Goal: Task Accomplishment & Management: Complete application form

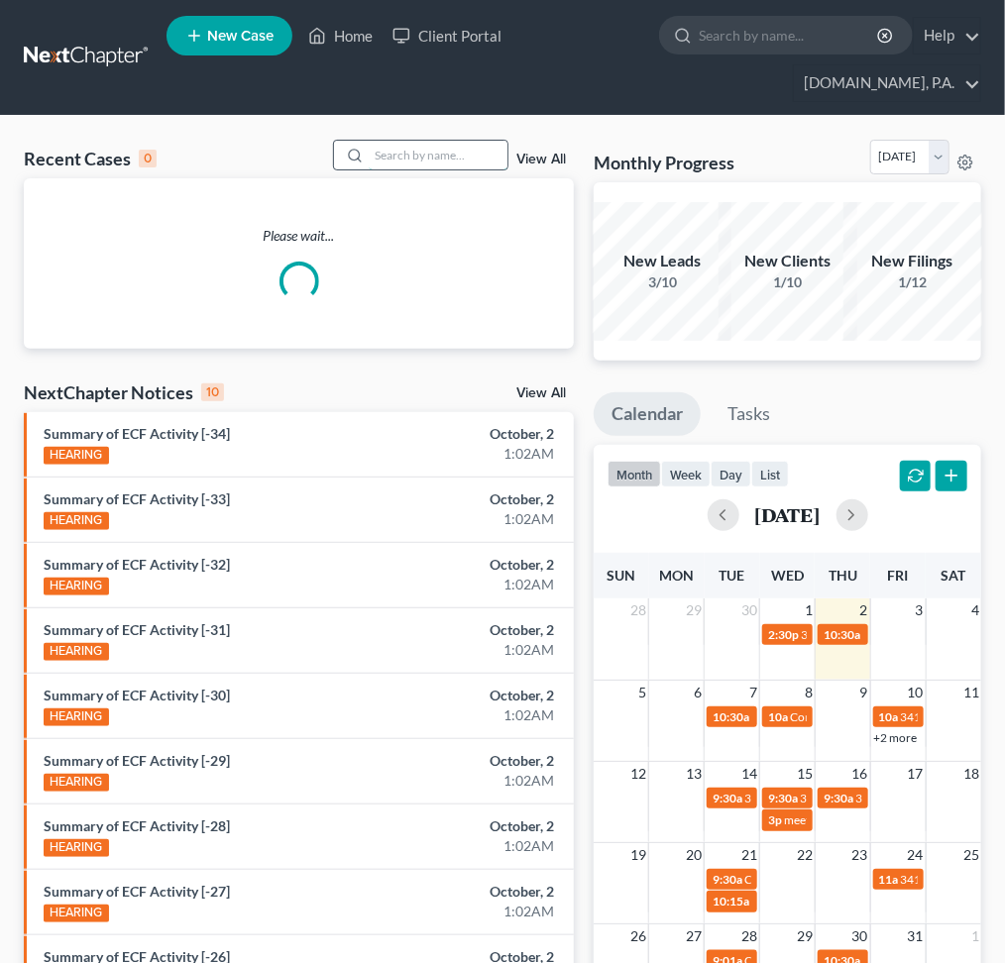
click at [391, 158] on input "search" at bounding box center [438, 155] width 139 height 29
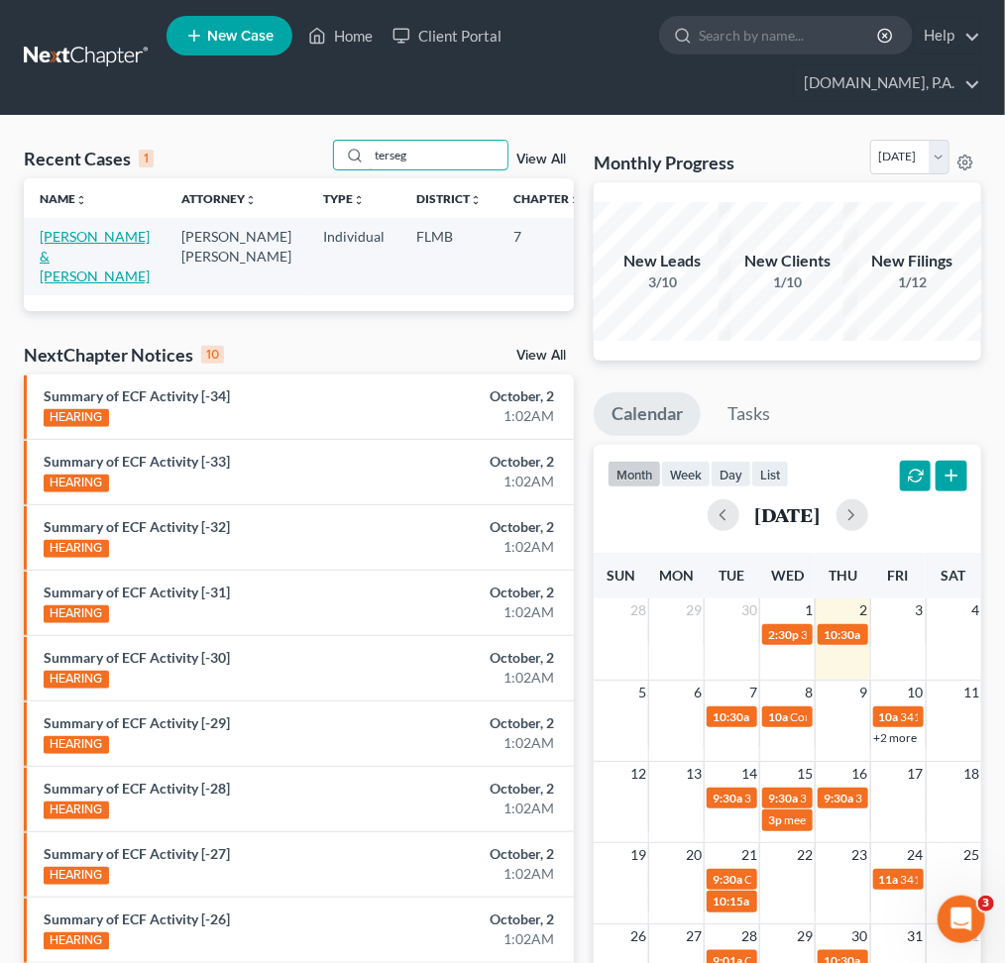
type input "terseg"
click at [63, 264] on link "[PERSON_NAME] & [PERSON_NAME]" at bounding box center [95, 256] width 110 height 56
select select "2"
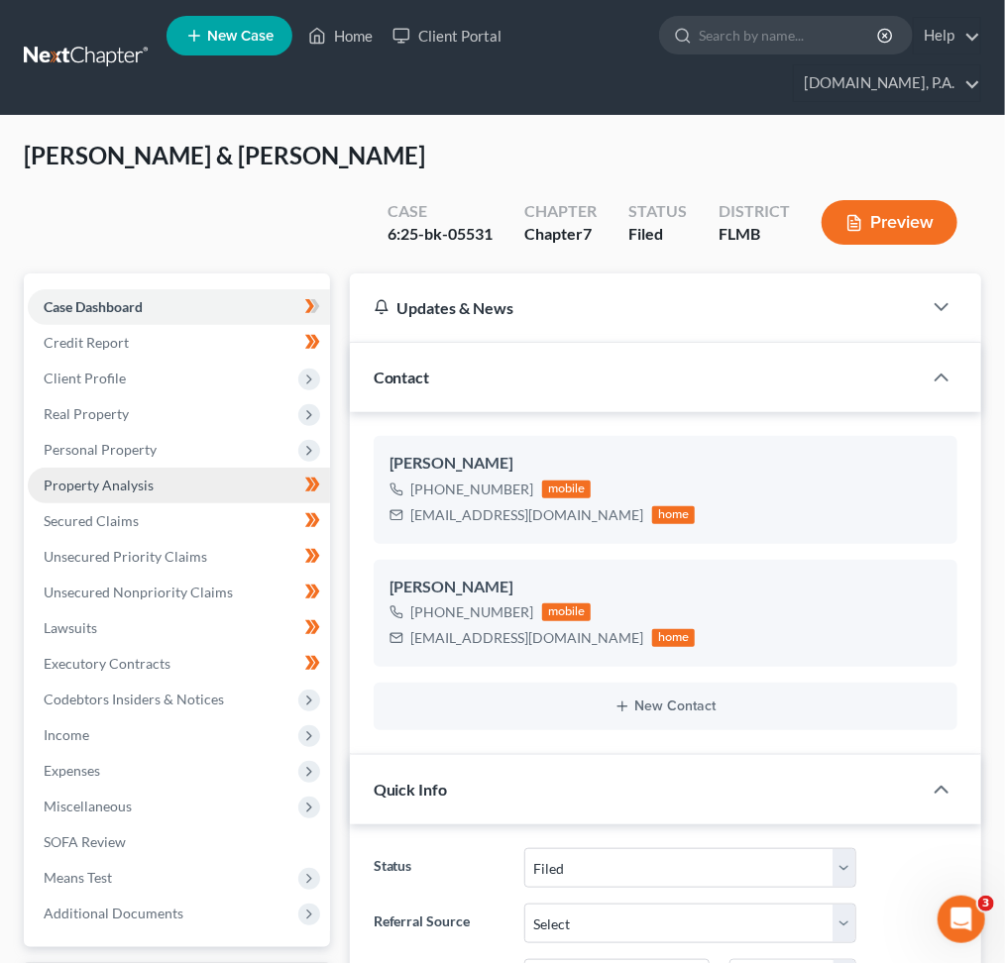
click at [240, 468] on link "Property Analysis" at bounding box center [179, 486] width 302 height 36
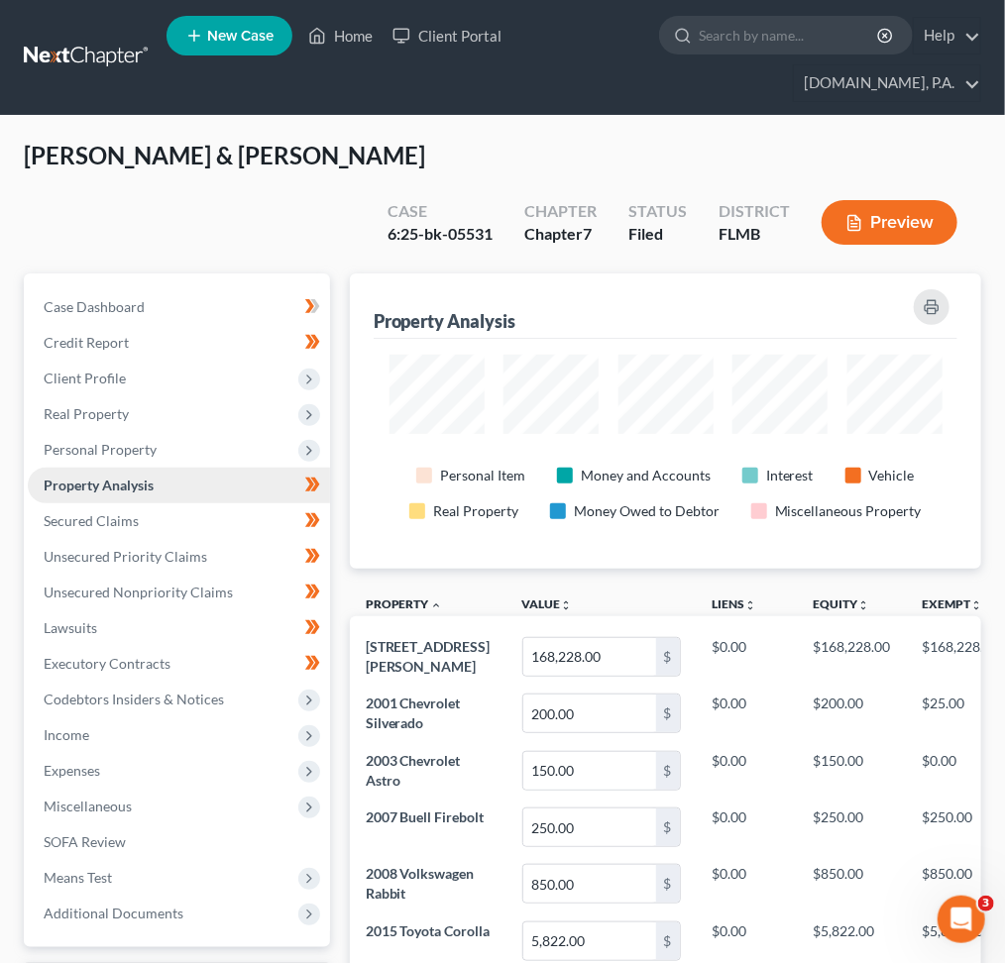
scroll to position [295, 630]
click at [206, 691] on span "Codebtors Insiders & Notices" at bounding box center [134, 699] width 180 height 17
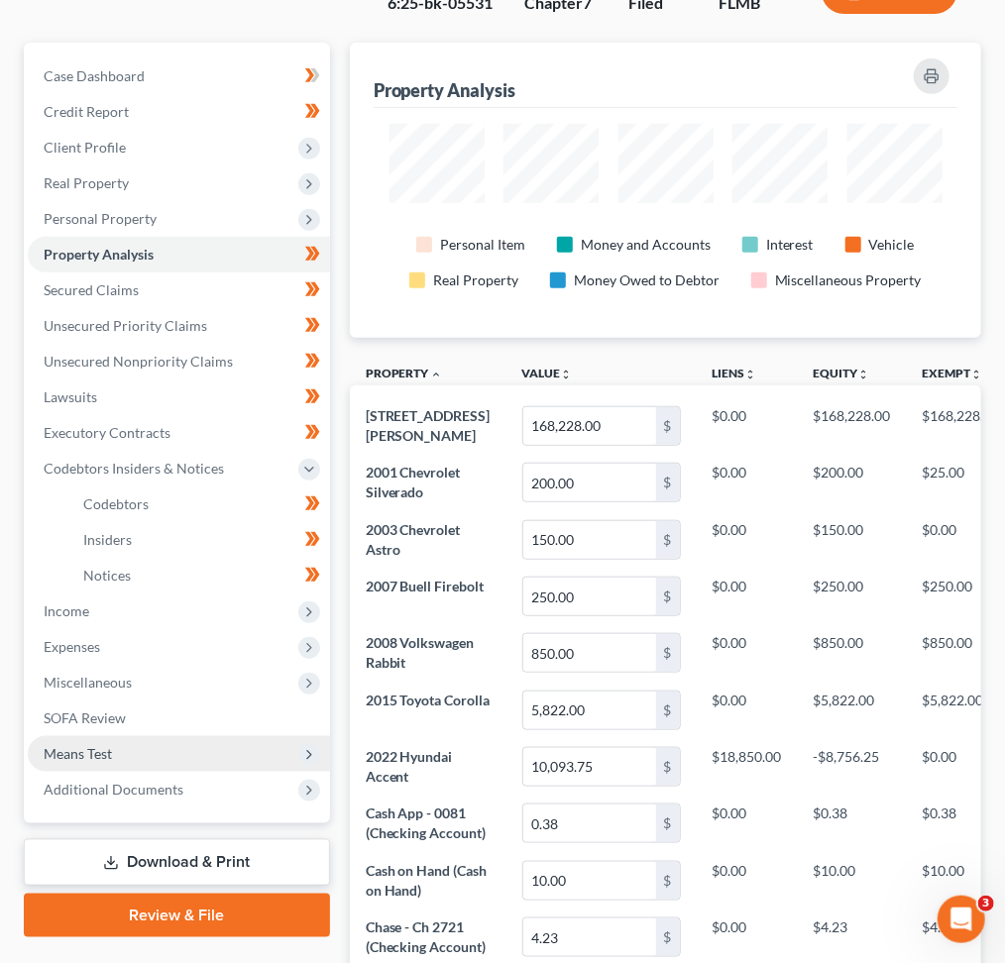
scroll to position [264, 0]
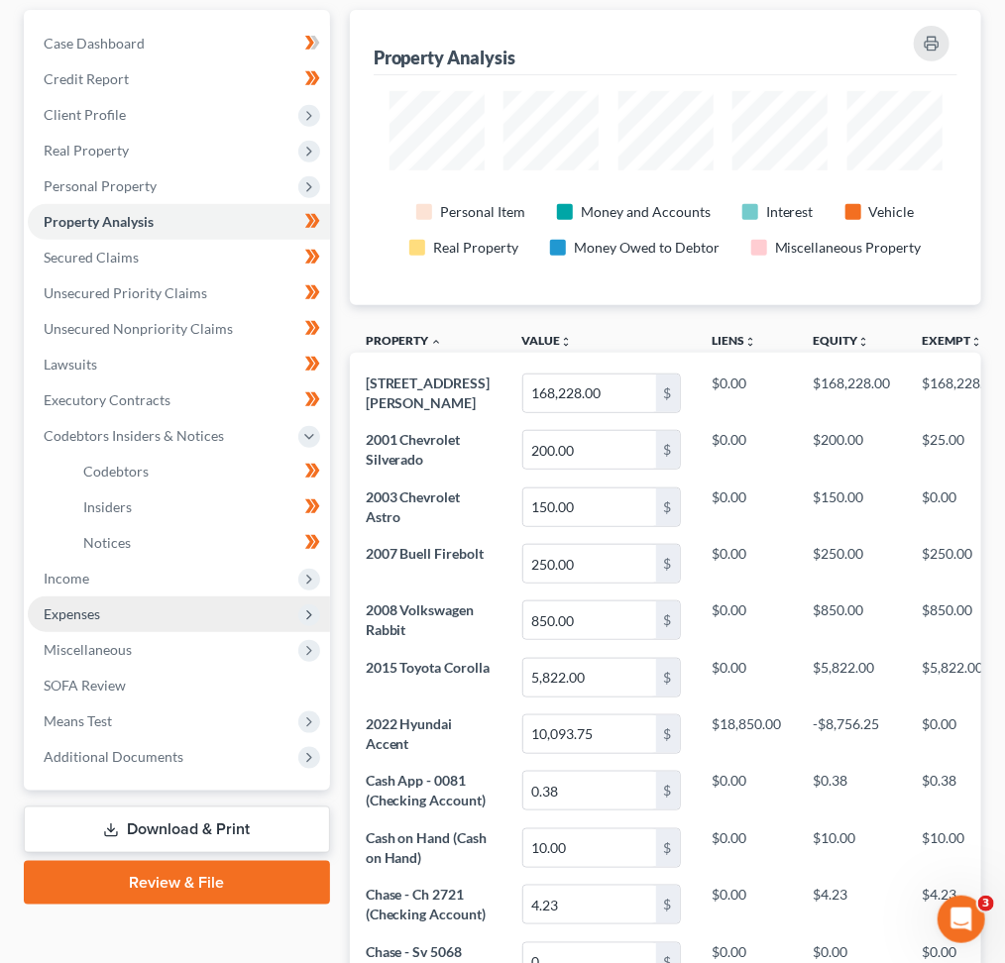
click at [154, 597] on span "Expenses" at bounding box center [179, 615] width 302 height 36
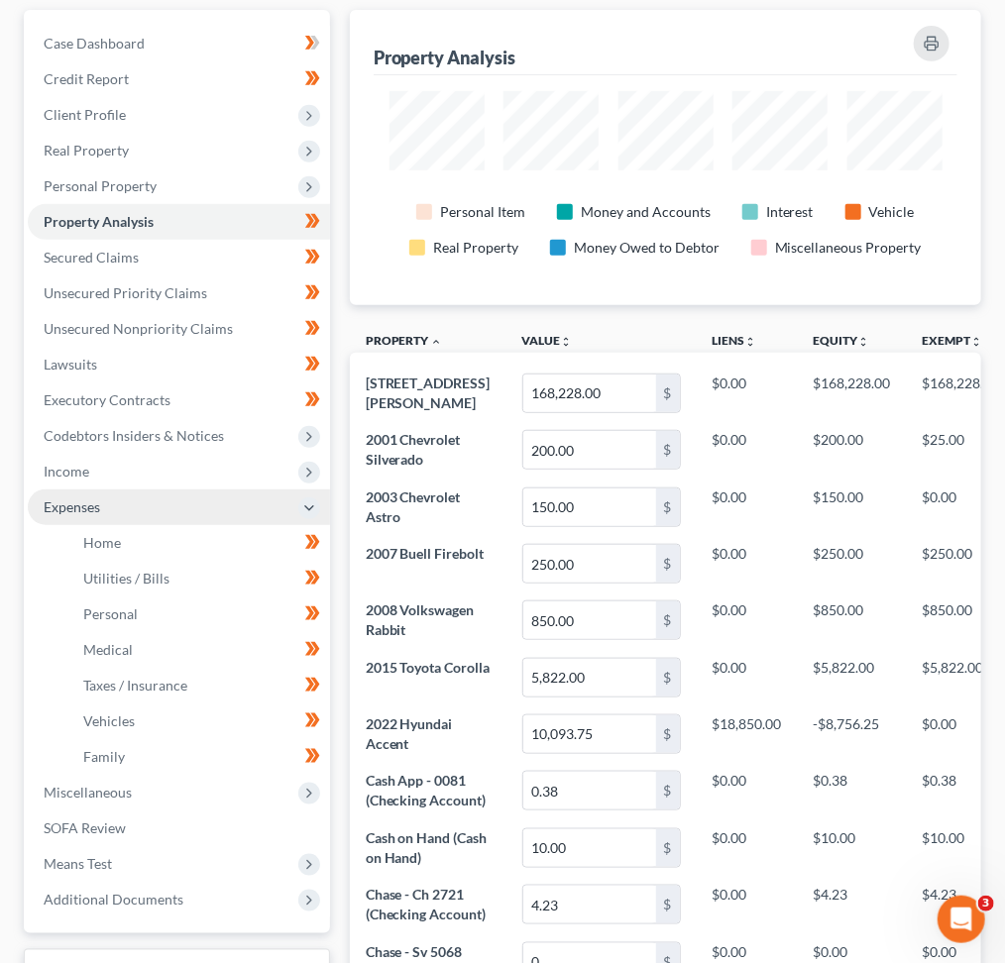
click at [165, 490] on span "Expenses" at bounding box center [179, 508] width 302 height 36
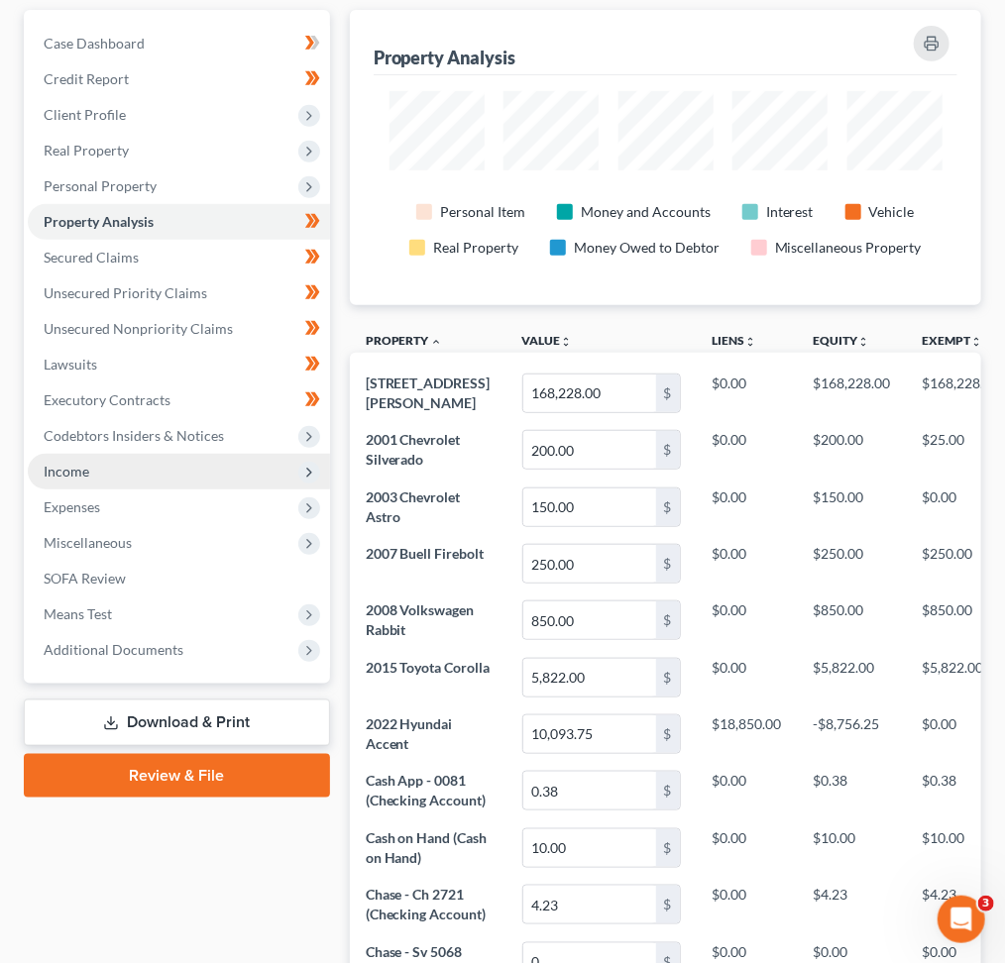
click at [166, 454] on span "Income" at bounding box center [179, 472] width 302 height 36
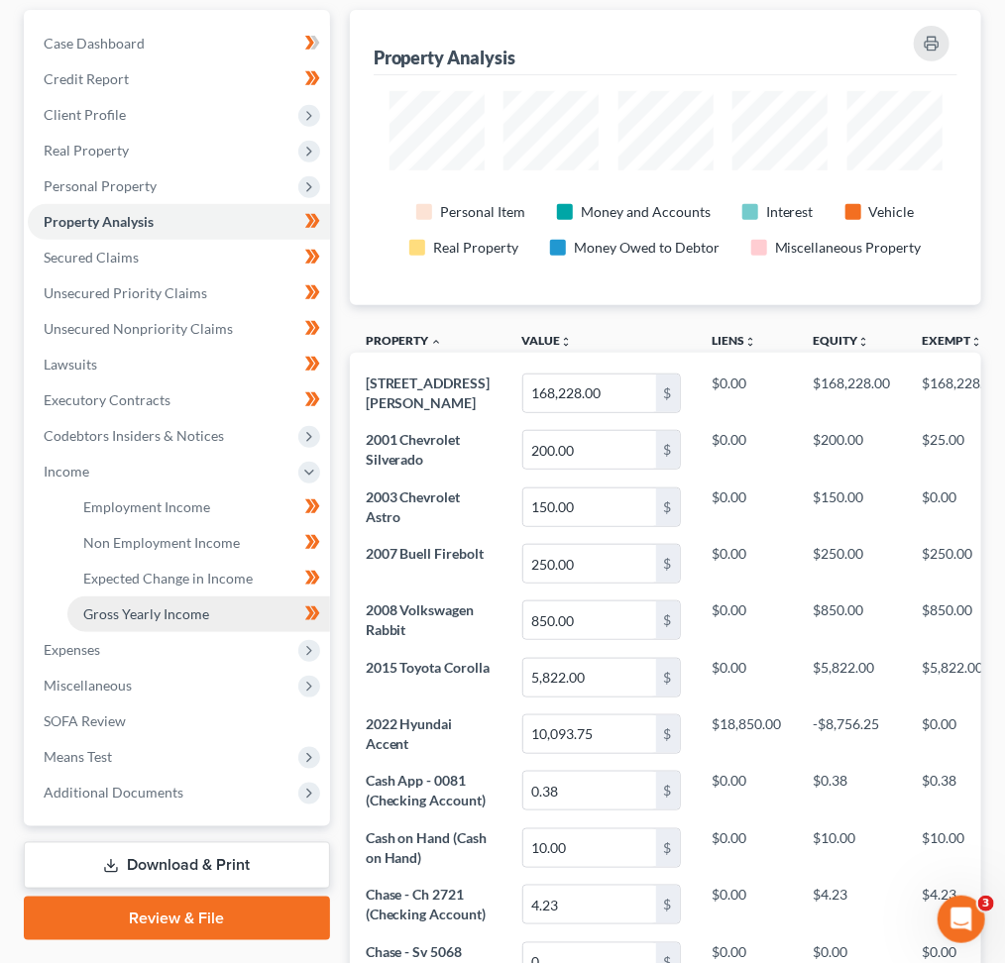
drag, startPoint x: 164, startPoint y: 564, endPoint x: 183, endPoint y: 574, distance: 22.2
click at [164, 606] on span "Gross Yearly Income" at bounding box center [146, 614] width 126 height 17
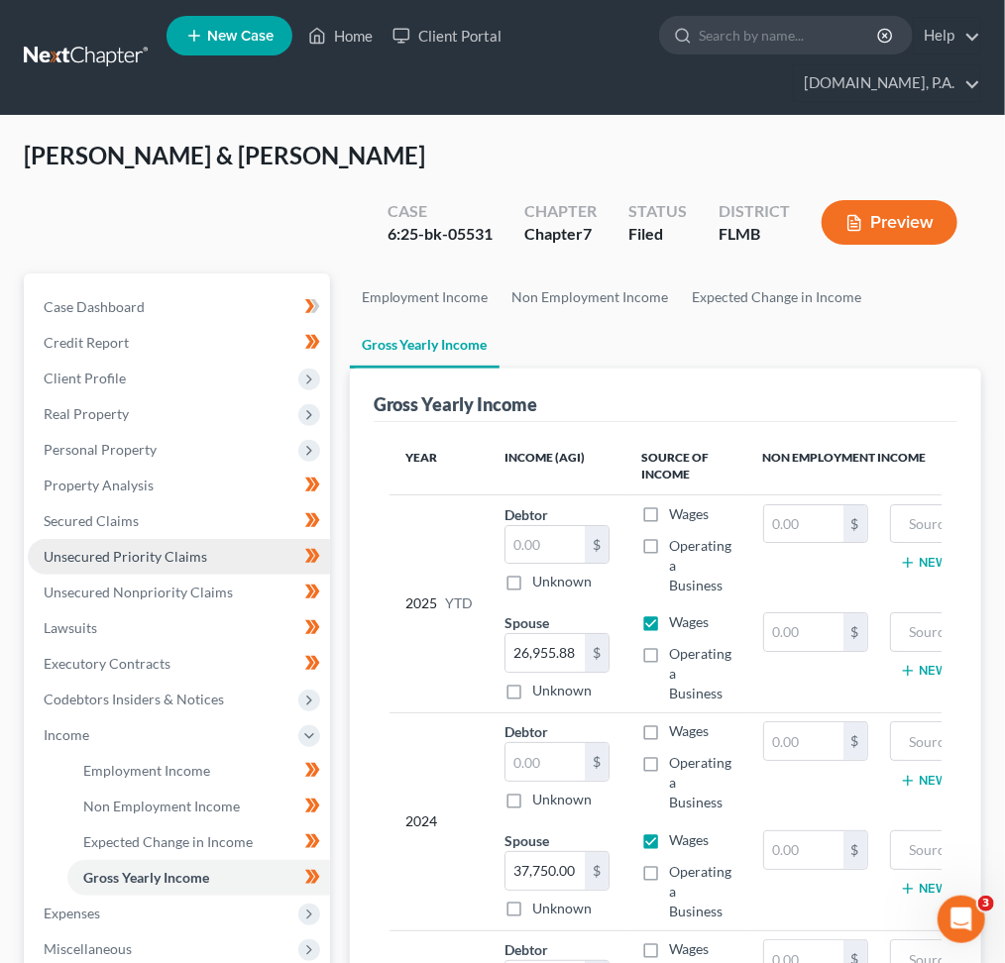
click at [163, 548] on span "Unsecured Priority Claims" at bounding box center [126, 556] width 164 height 17
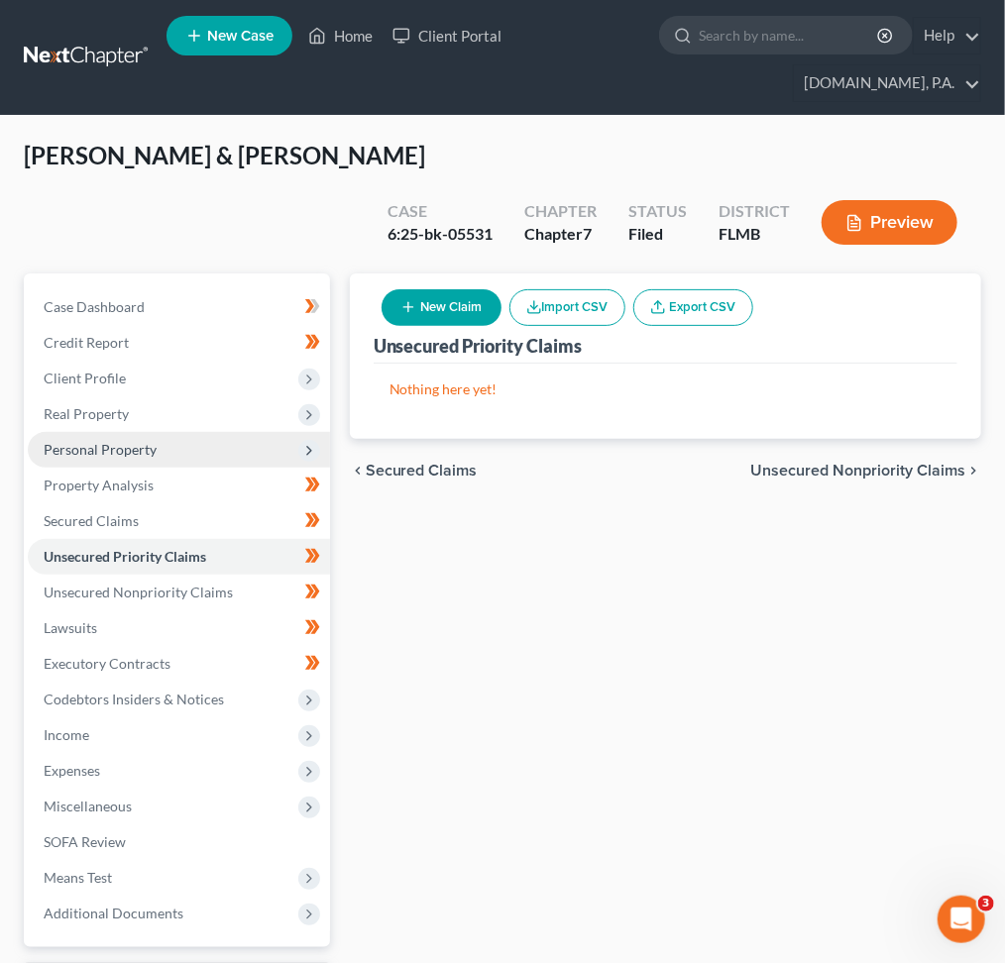
click at [155, 432] on span "Personal Property" at bounding box center [179, 450] width 302 height 36
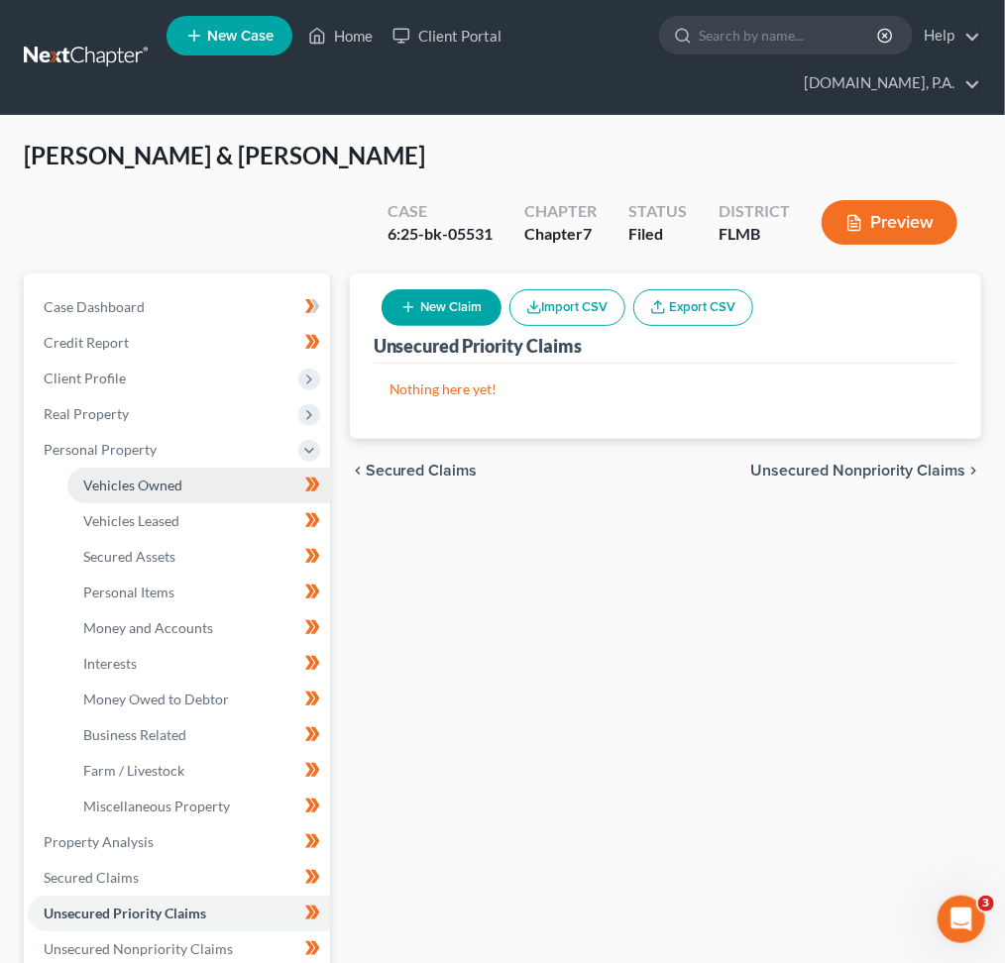
click at [165, 477] on span "Vehicles Owned" at bounding box center [132, 485] width 99 height 17
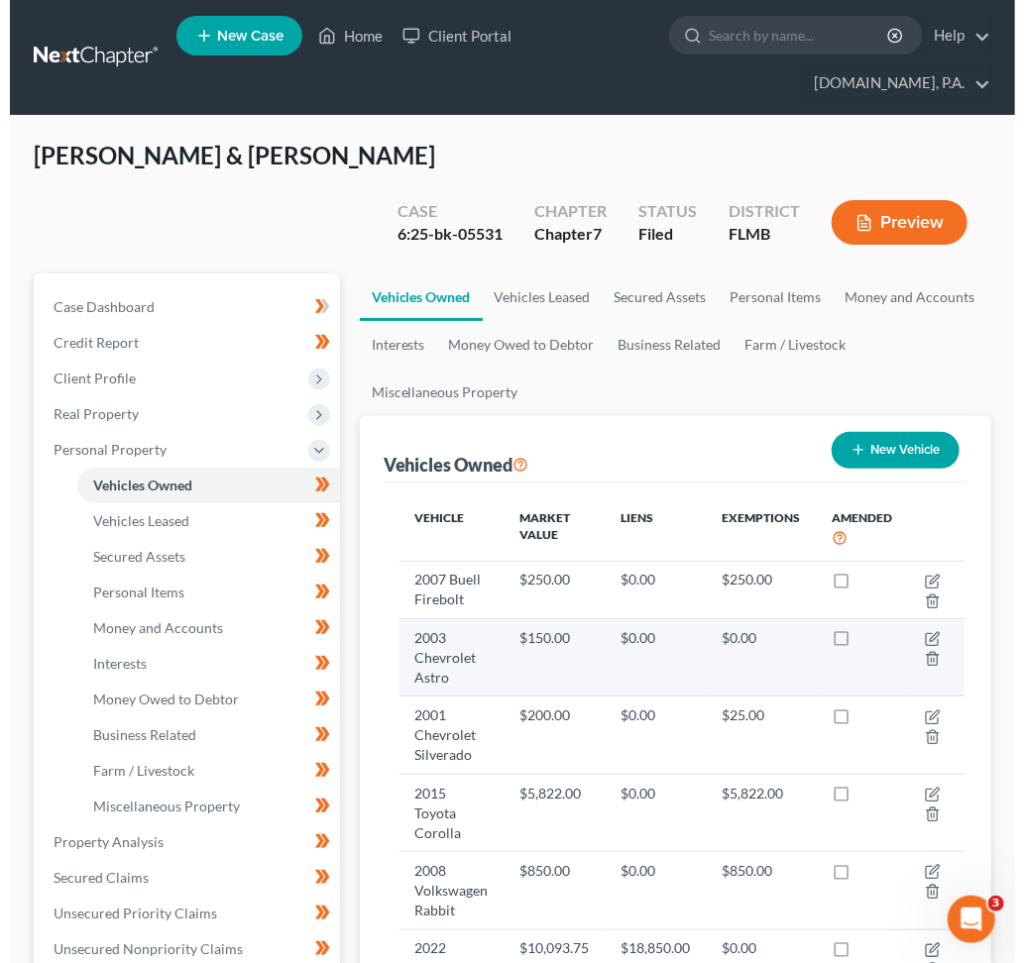
scroll to position [481, 0]
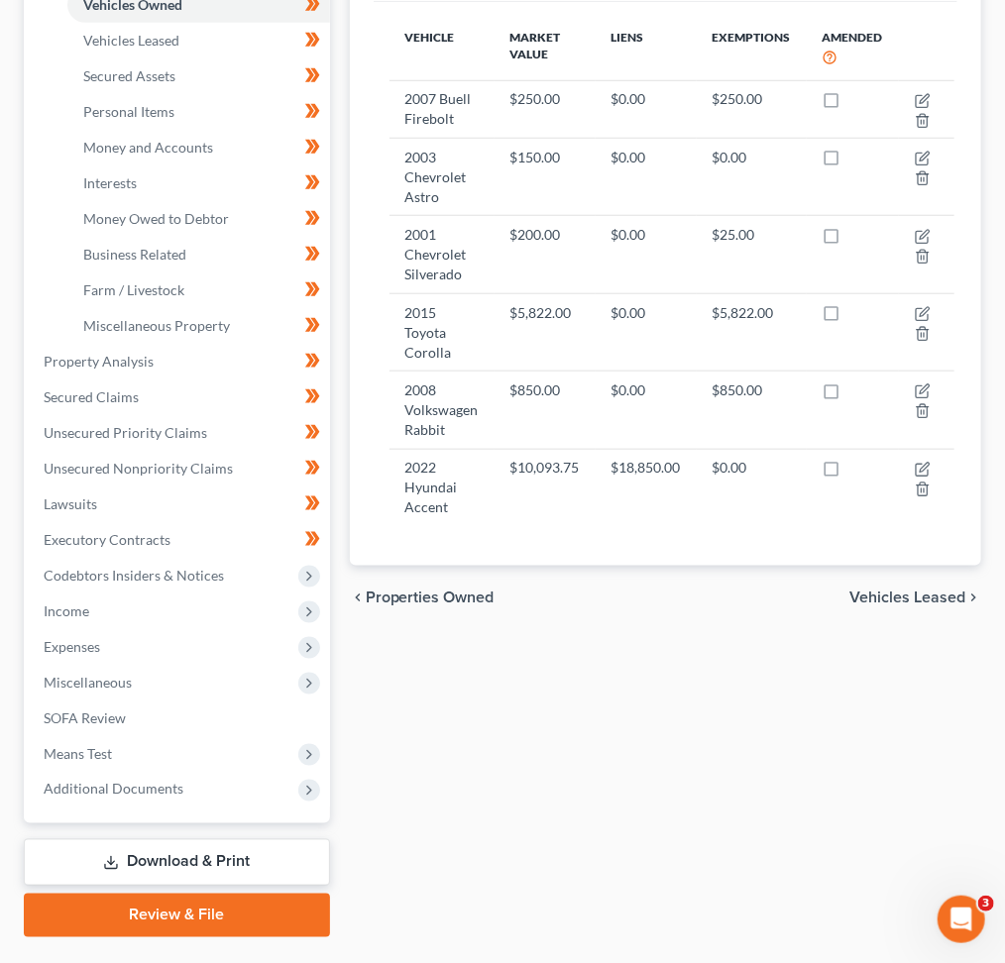
click at [433, 489] on div "Vehicle Market Value Liens Exemptions Amended 2007 Buell Firebolt $250.00 $0.00…" at bounding box center [666, 284] width 584 height 564
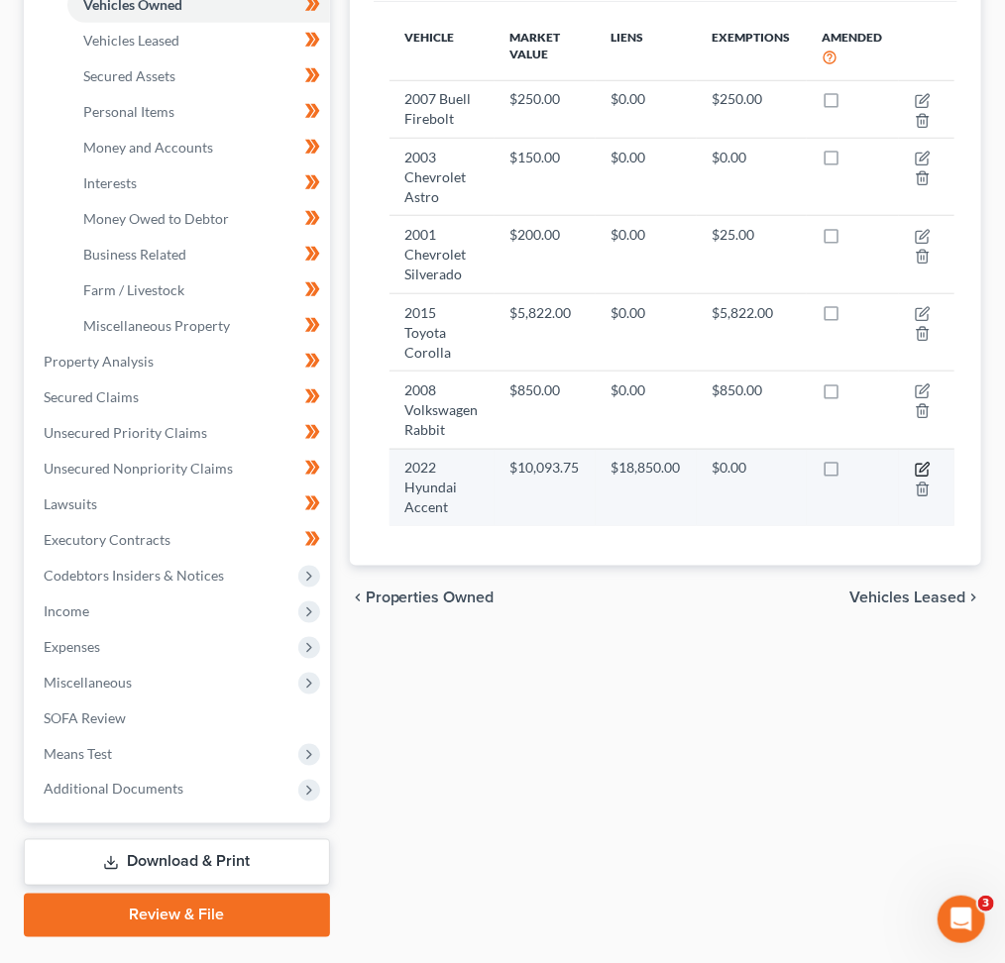
click at [917, 462] on icon "button" at bounding box center [923, 470] width 16 height 16
select select "0"
select select "4"
select select "3"
select select "0"
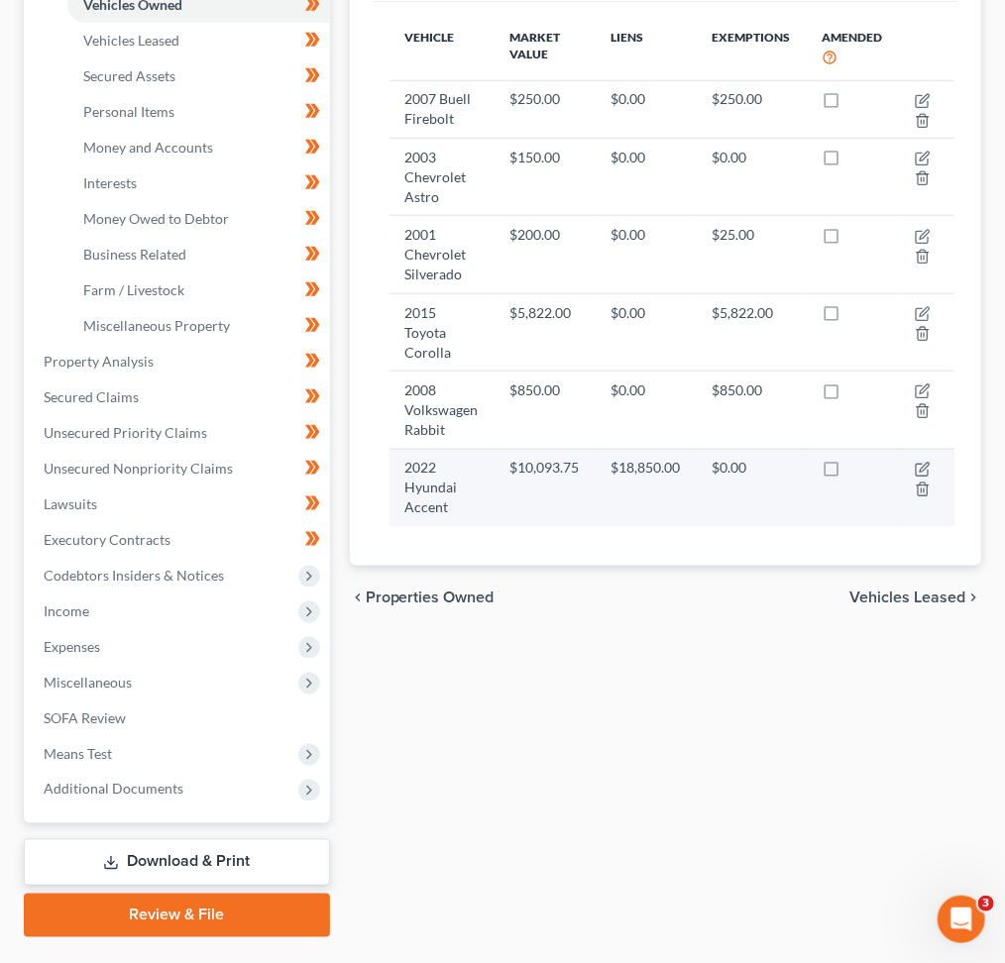
select select "9"
select select "1"
select select "4"
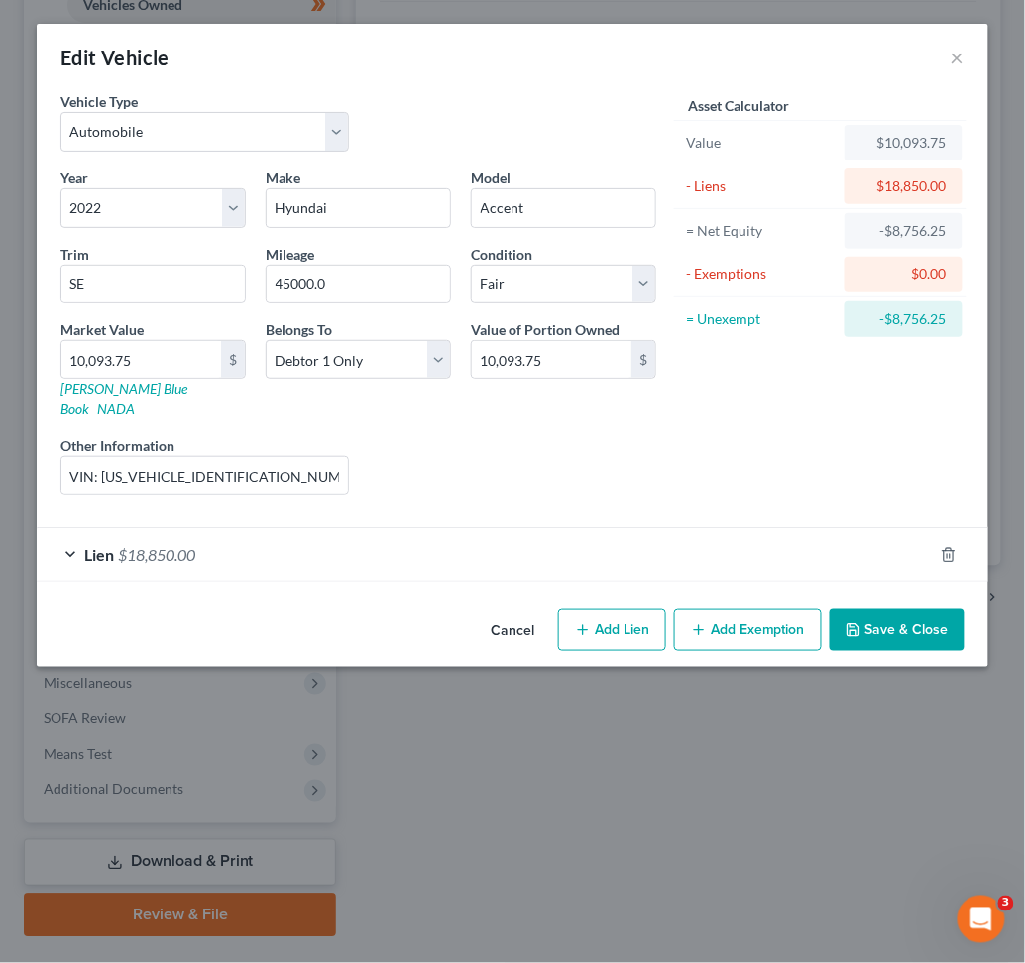
click at [392, 530] on div "Lien $18,850.00" at bounding box center [485, 554] width 896 height 53
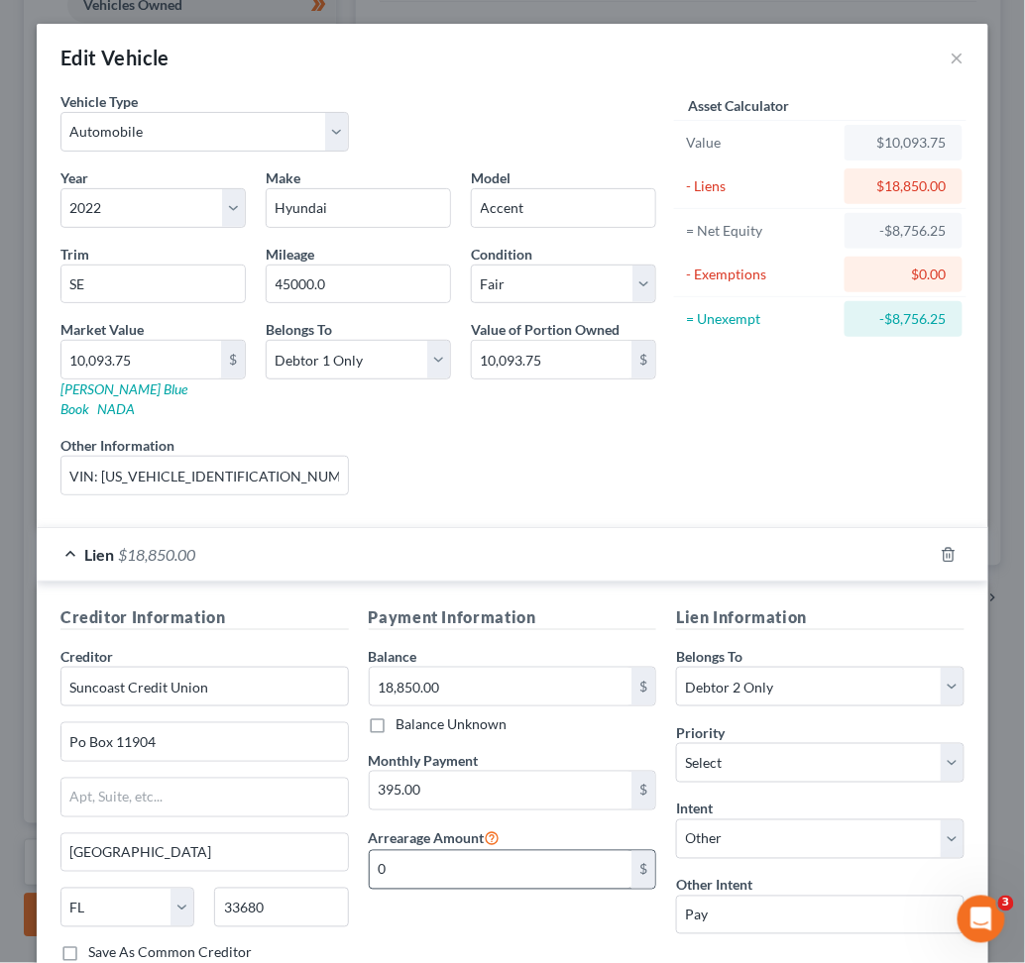
scroll to position [121, 0]
